Goal: Task Accomplishment & Management: Manage account settings

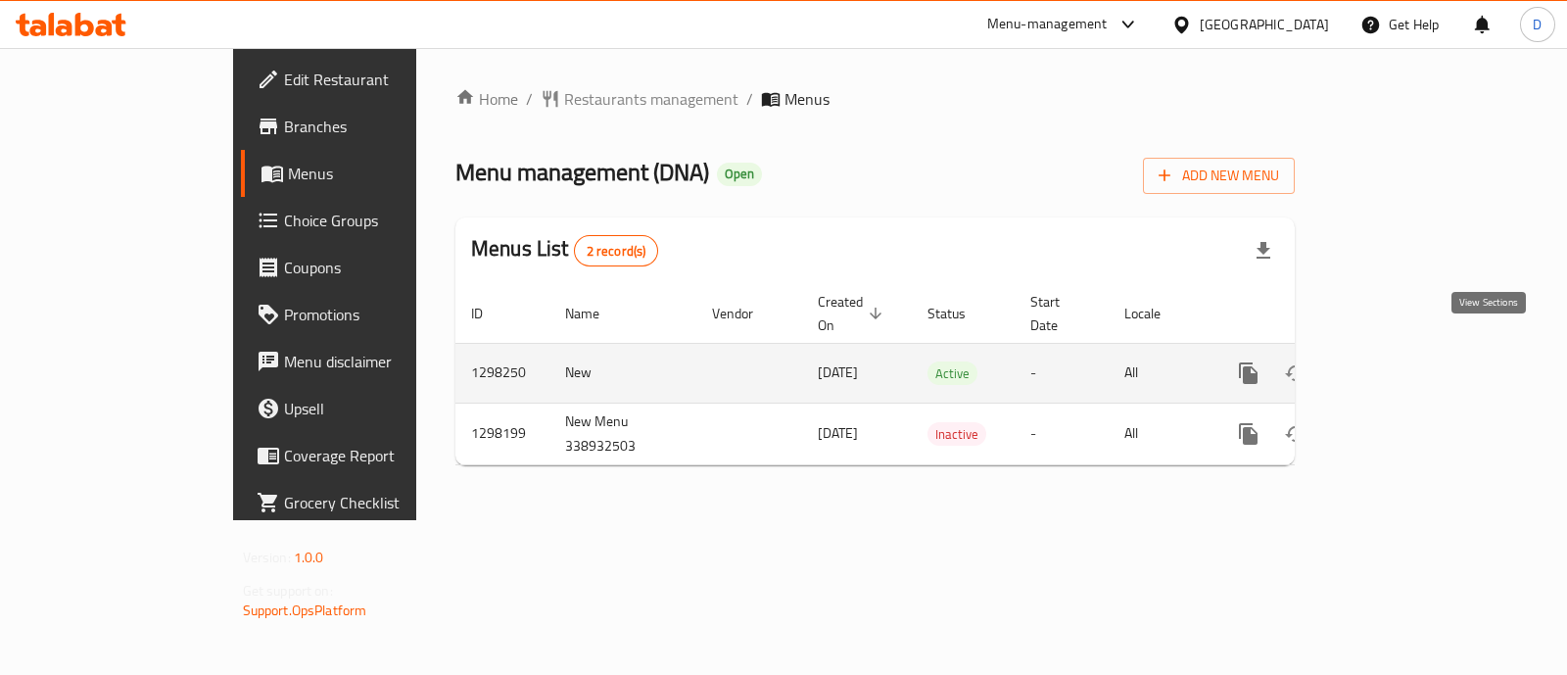
click at [1413, 358] on link "enhanced table" at bounding box center [1389, 373] width 47 height 47
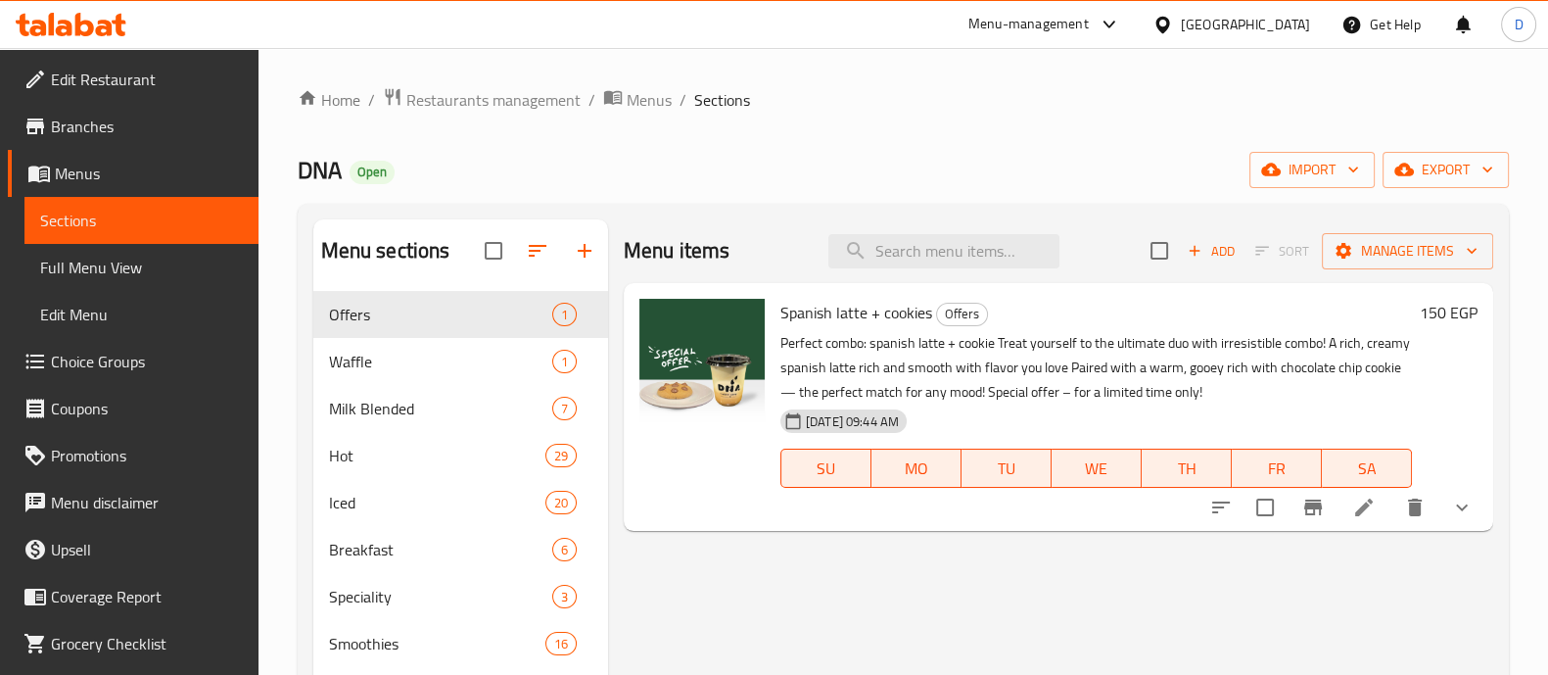
click at [113, 77] on span "Edit Restaurant" at bounding box center [147, 80] width 192 height 24
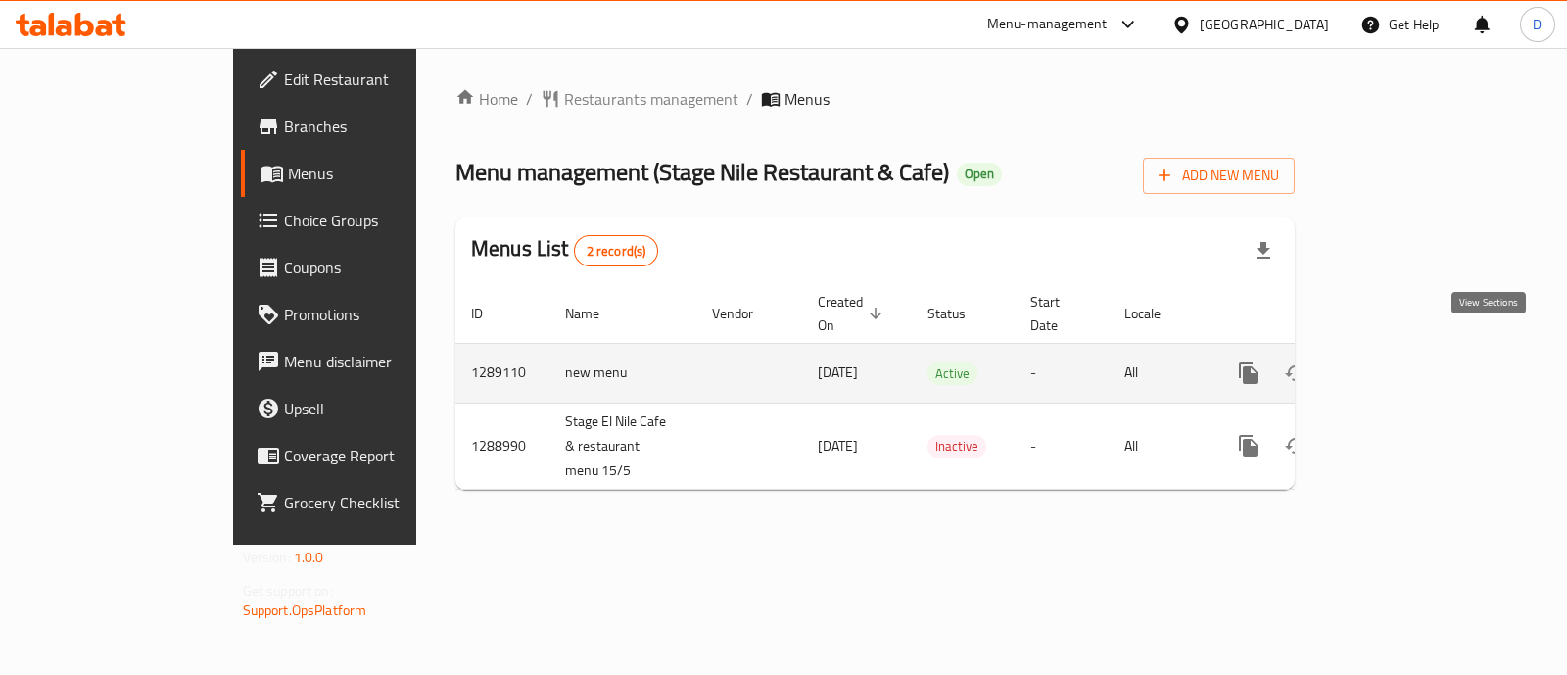
click at [1401, 361] on icon "enhanced table" at bounding box center [1390, 373] width 24 height 24
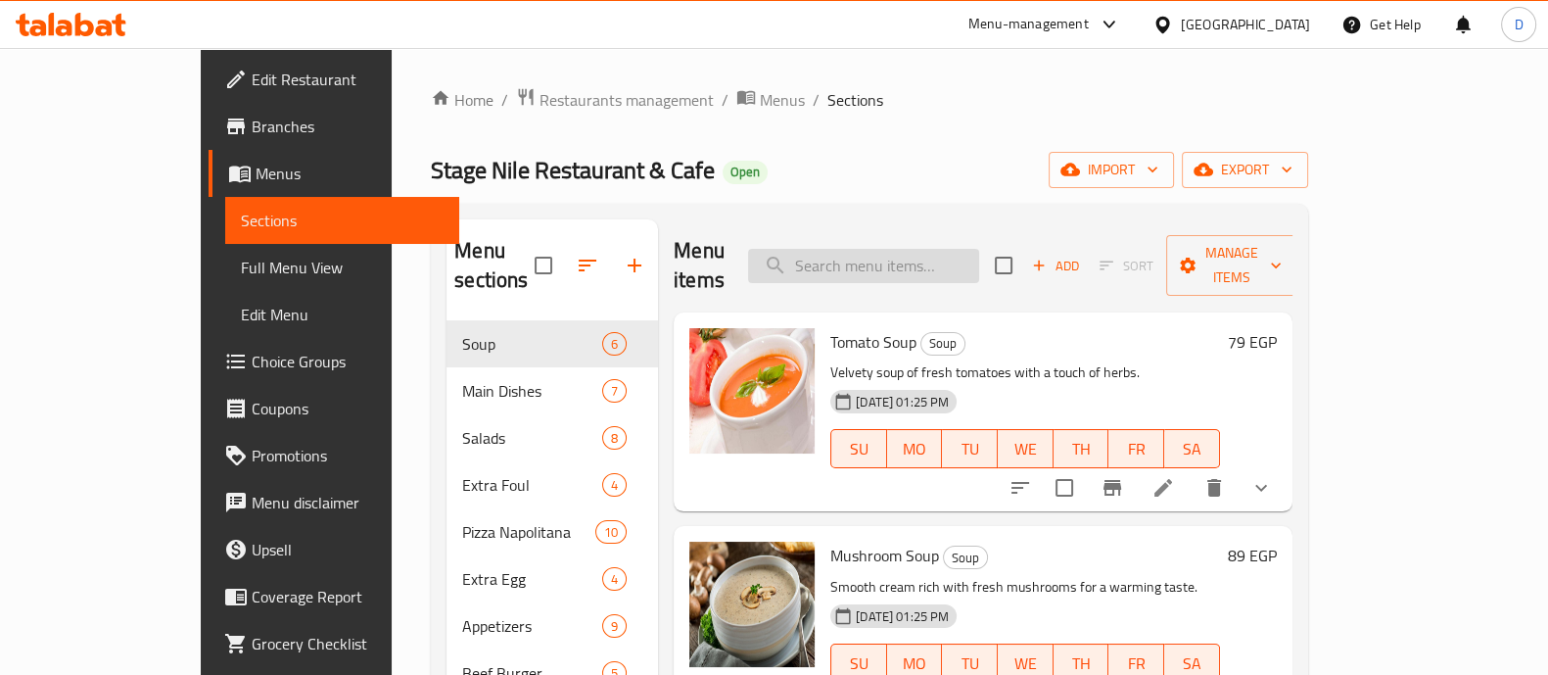
click at [947, 259] on input "search" at bounding box center [863, 266] width 231 height 34
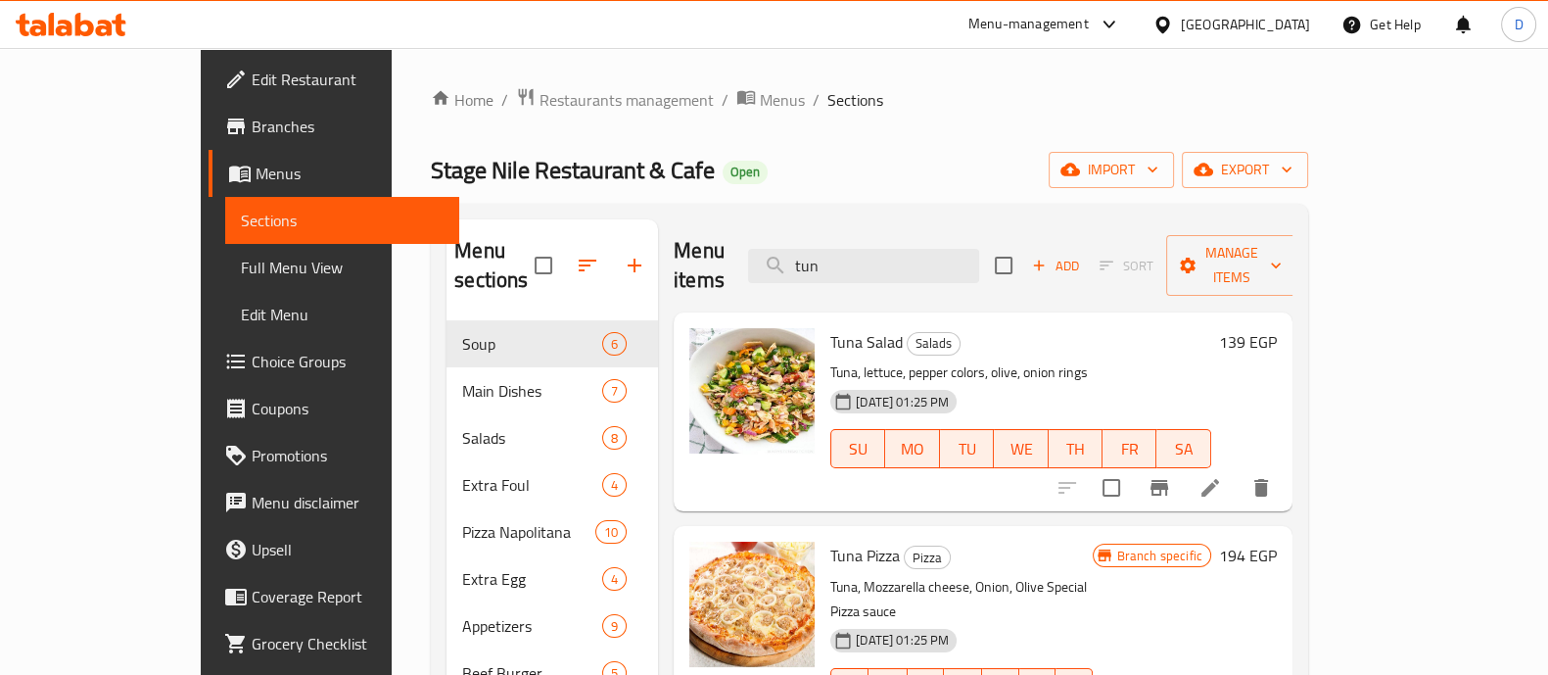
type input "tun"
click at [1277, 328] on h6 "139 EGP" at bounding box center [1248, 341] width 58 height 27
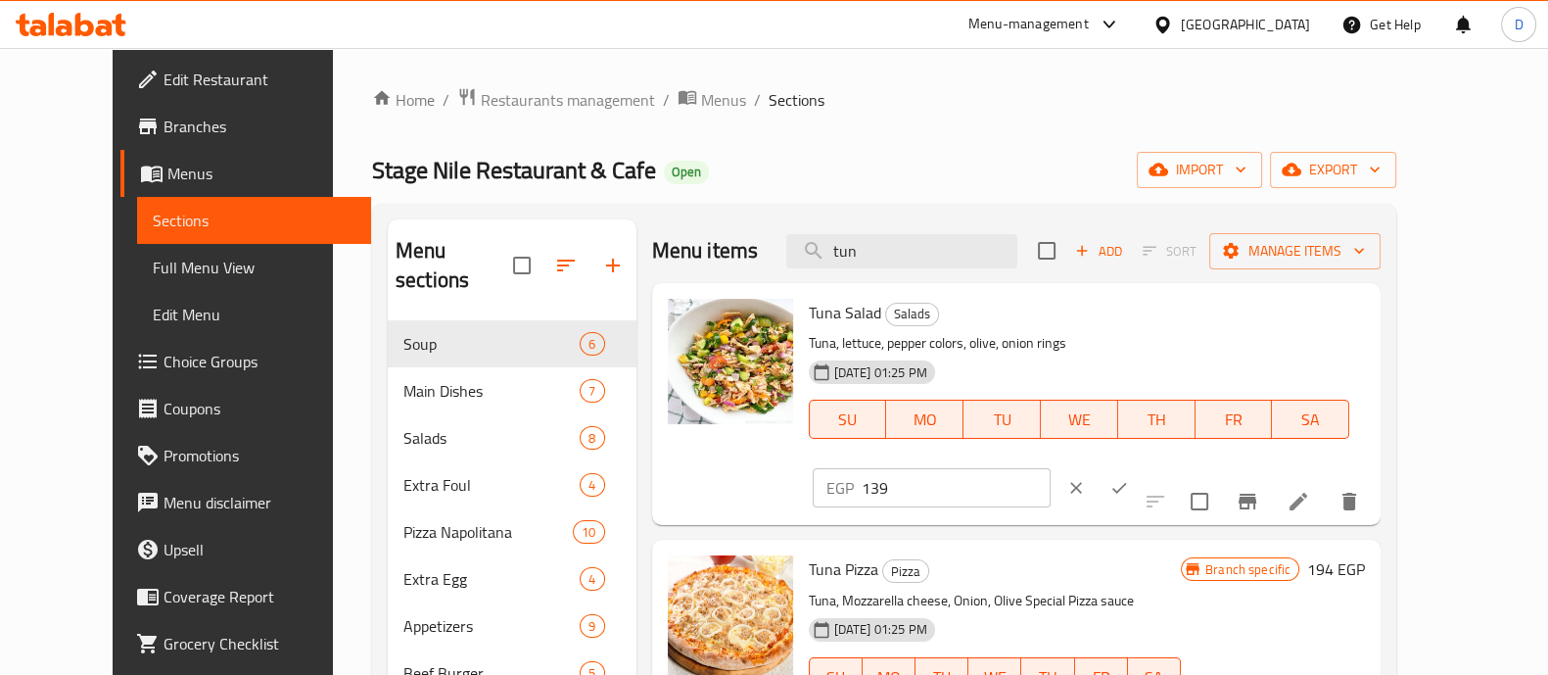
click at [1051, 468] on input "139" at bounding box center [956, 487] width 189 height 39
paste input "9"
type input "199"
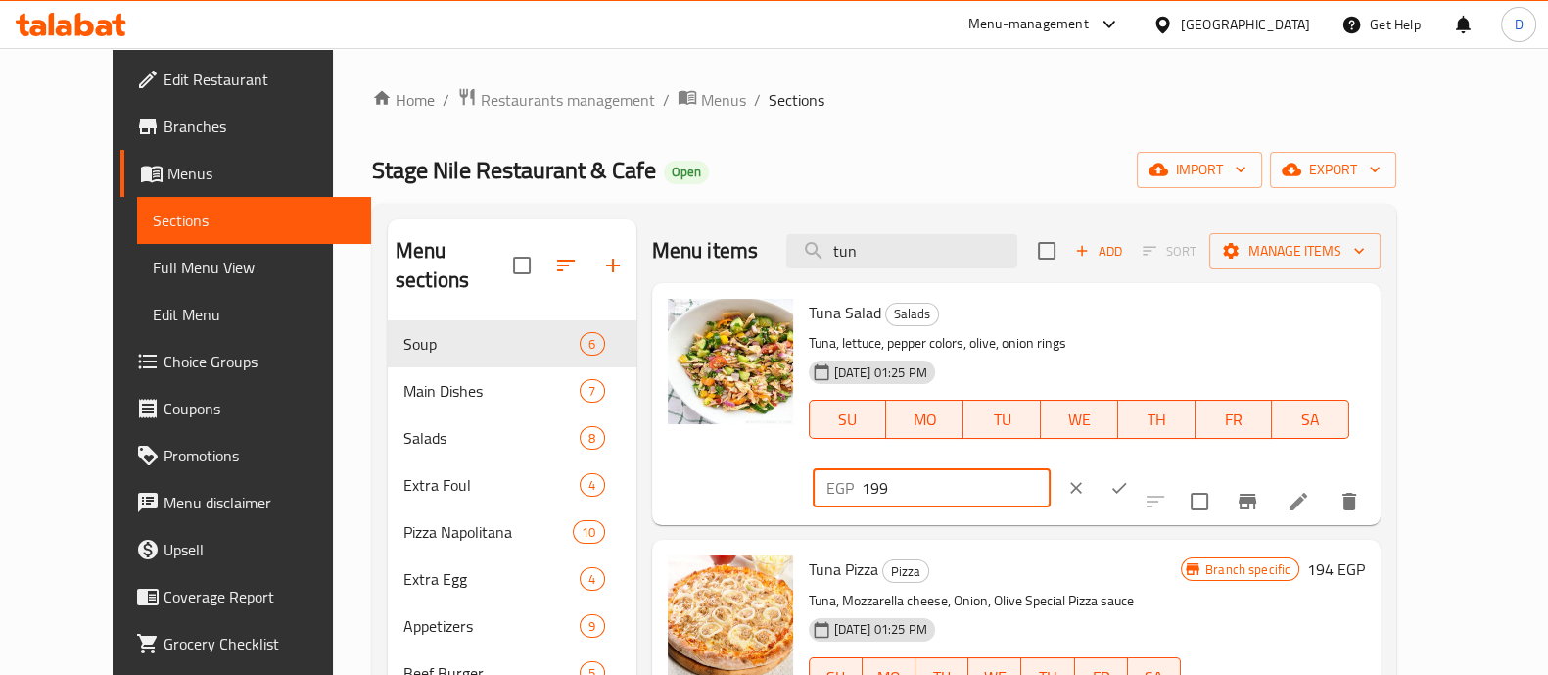
click at [1127, 483] on icon "ok" at bounding box center [1119, 488] width 15 height 11
